Goal: Browse casually

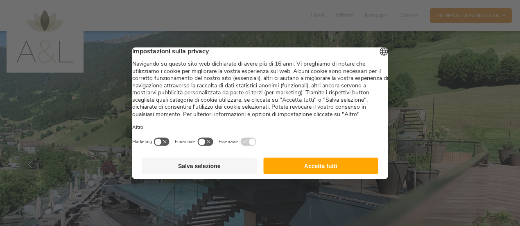
click at [319, 171] on button "Accetta tutti" at bounding box center [320, 165] width 115 height 16
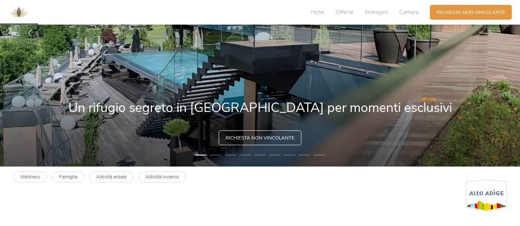
scroll to position [123, 0]
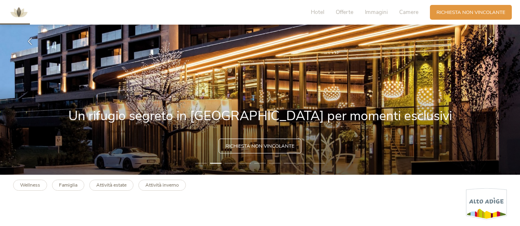
click at [322, 105] on img at bounding box center [260, 41] width 520 height 266
click at [233, 163] on li "3" at bounding box center [230, 163] width 11 height 7
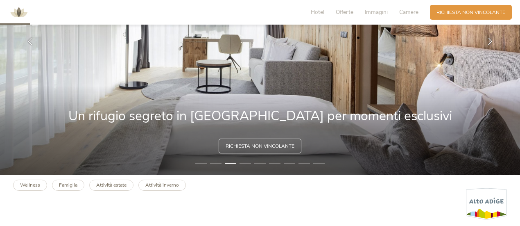
click at [247, 161] on li "4" at bounding box center [245, 163] width 11 height 7
click at [248, 164] on li "4" at bounding box center [245, 163] width 11 height 7
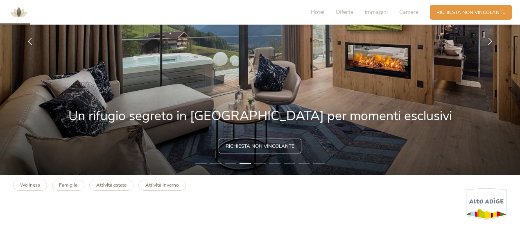
click at [260, 163] on li "5" at bounding box center [259, 163] width 11 height 7
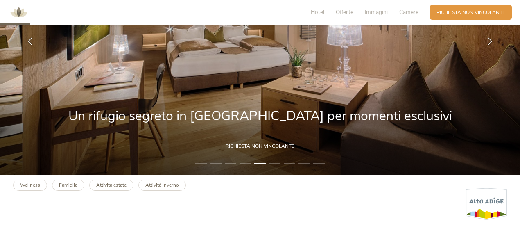
click at [277, 163] on li "6" at bounding box center [274, 163] width 11 height 7
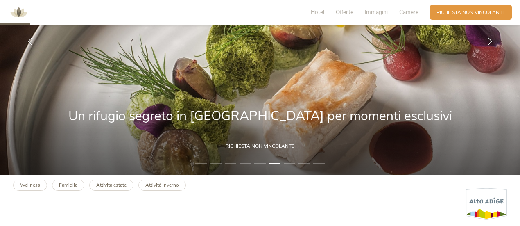
click at [290, 163] on li "7" at bounding box center [289, 163] width 11 height 7
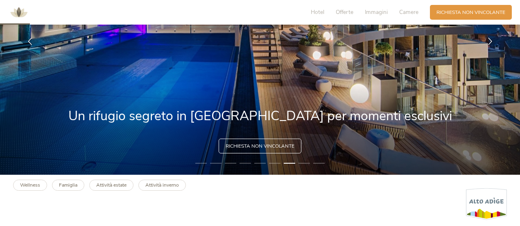
click at [307, 161] on li "8" at bounding box center [304, 163] width 11 height 7
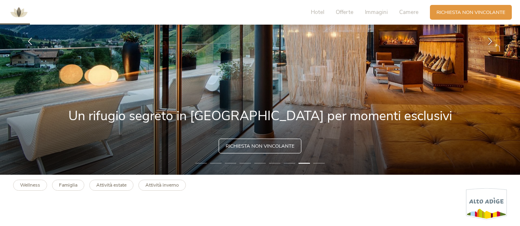
click at [319, 162] on li "9" at bounding box center [318, 163] width 11 height 7
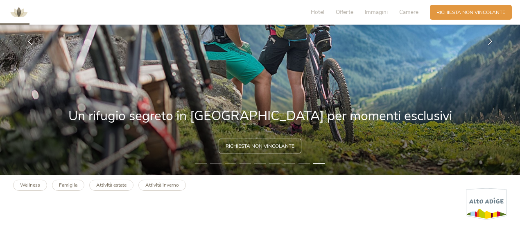
scroll to position [0, 0]
